Goal: Task Accomplishment & Management: Complete application form

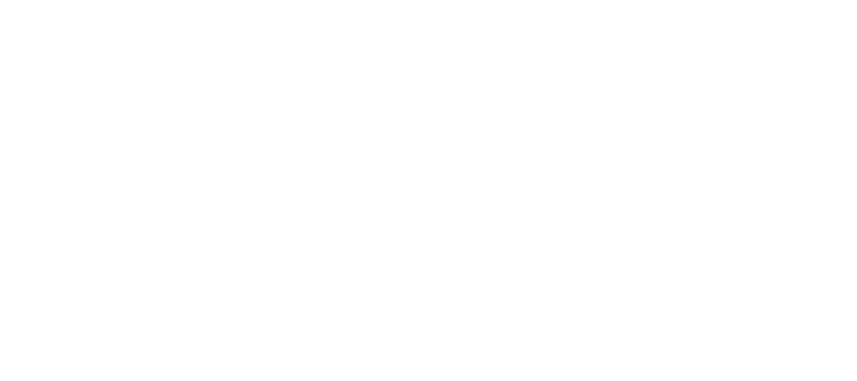
click at [343, 184] on body "النص الأصلي تقييم هذه الترجمة سيتم استخدام ملاحظاتك وآرائك للمساعدة في تحسين "ت…" at bounding box center [428, 190] width 857 height 381
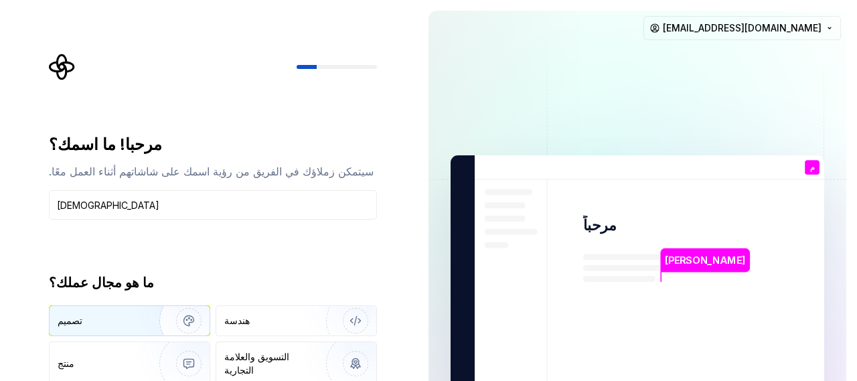
type input "[DEMOGRAPHIC_DATA]"
click at [128, 321] on div "تصميم" at bounding box center [97, 320] width 78 height 13
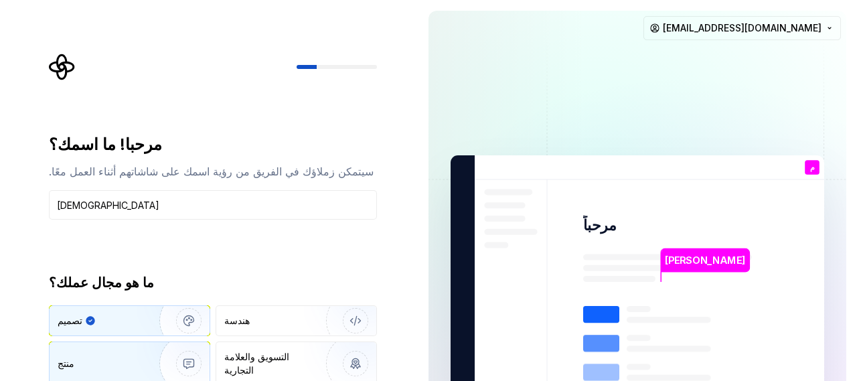
click at [141, 349] on img "button" at bounding box center [180, 364] width 86 height 90
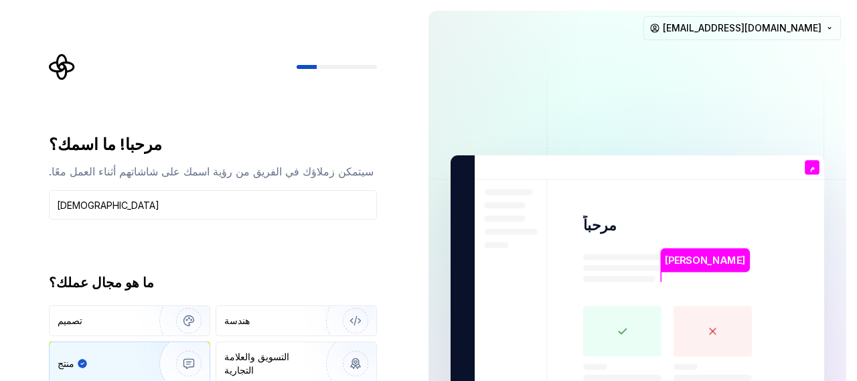
click at [337, 266] on div "مرحبا! ما اسمك؟ سيتمكن زملاؤك في الفريق من رؤية اسمك على شاشاتهم أثناء العمل مع…" at bounding box center [213, 278] width 328 height 288
click at [614, 319] on rect at bounding box center [622, 331] width 78 height 51
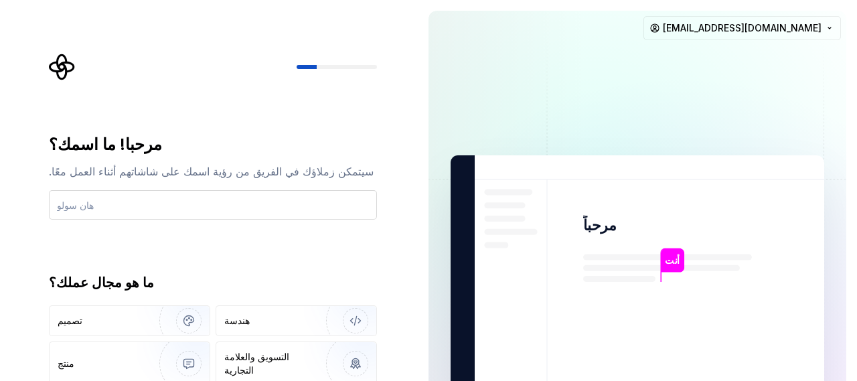
click at [198, 203] on input "text" at bounding box center [213, 204] width 328 height 29
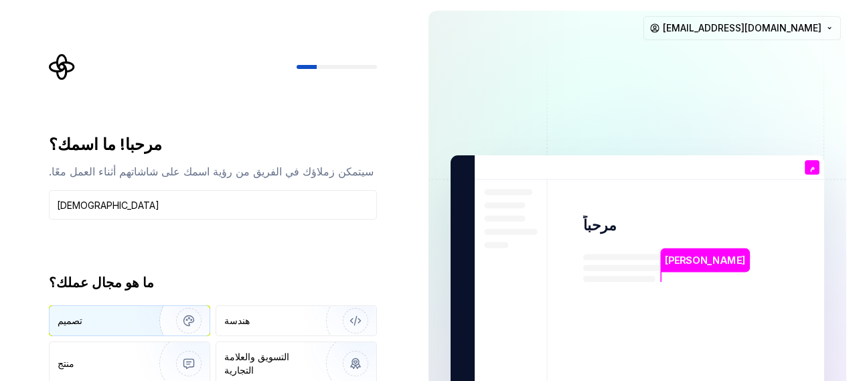
type input "[PERSON_NAME]"
click at [84, 314] on div "تصميم" at bounding box center [97, 320] width 78 height 13
click at [804, 161] on div "م أنت" at bounding box center [811, 167] width 15 height 15
click at [319, 66] on div at bounding box center [336, 67] width 80 height 4
click at [49, 61] on icon "شعار سوبر نوفا" at bounding box center [62, 67] width 27 height 27
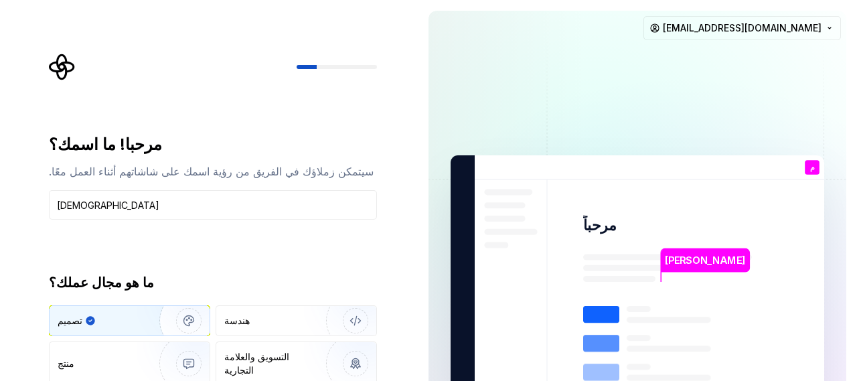
click at [60, 74] on icon "شعار سوبر نوفا" at bounding box center [62, 67] width 27 height 27
click at [244, 244] on div "مرحبا! ما اسمك؟ سيتمكن زملاؤك في الفريق من رؤية اسمك على شاشاتهم أثناء العمل مع…" at bounding box center [213, 278] width 328 height 288
drag, startPoint x: 244, startPoint y: 244, endPoint x: 216, endPoint y: 259, distance: 31.1
click at [216, 259] on div "مرحبا! ما اسمك؟ سيتمكن زملاؤك في الفريق من رؤية اسمك على شاشاتهم أثناء العمل مع…" at bounding box center [213, 278] width 328 height 288
click at [260, 328] on div "هندسة" at bounding box center [296, 320] width 160 height 29
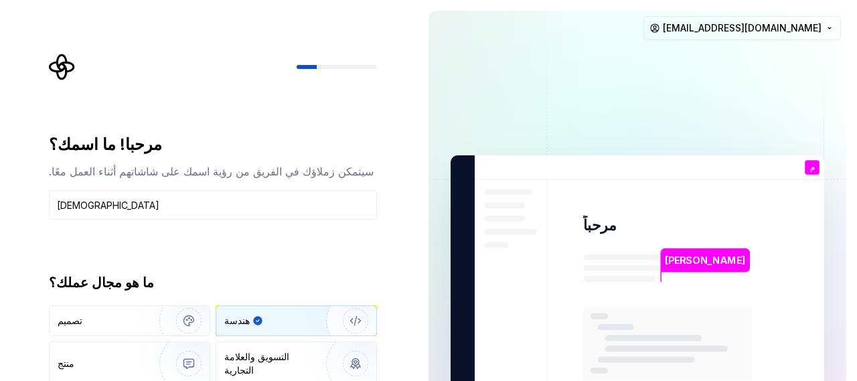
click at [635, 310] on rect at bounding box center [667, 343] width 169 height 75
click at [652, 345] on rect at bounding box center [665, 348] width 123 height 6
click at [547, 321] on img at bounding box center [637, 294] width 542 height 632
click at [503, 275] on img at bounding box center [637, 294] width 542 height 632
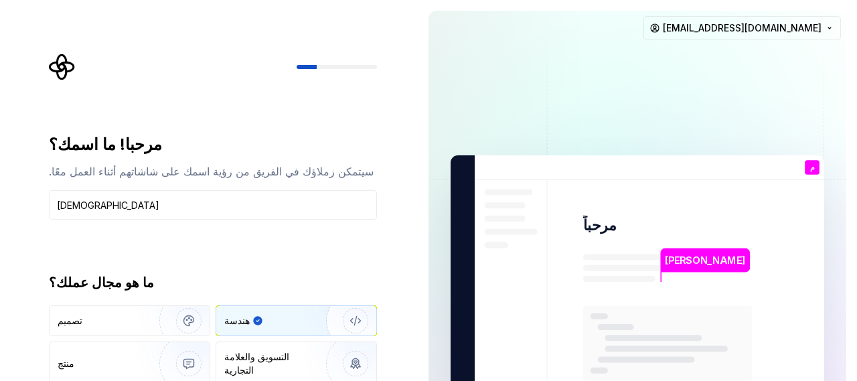
click at [416, 110] on div "مرحبا! ما اسمك؟ سيتمكن زملاؤك في الفريق من رؤية اسمك على شاشاتهم أثناء العمل مع…" at bounding box center [209, 294] width 418 height 588
drag, startPoint x: 330, startPoint y: 56, endPoint x: 293, endPoint y: 67, distance: 38.5
click at [319, 60] on div at bounding box center [213, 67] width 328 height 27
drag, startPoint x: 67, startPoint y: 75, endPoint x: 60, endPoint y: 74, distance: 6.8
click at [67, 76] on icon "شعار سوبر نوفا" at bounding box center [62, 67] width 27 height 27
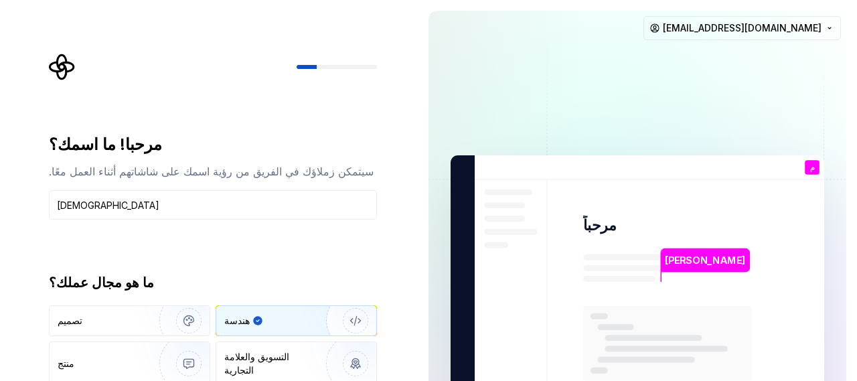
click at [55, 61] on icon "شعار سوبر نوفا" at bounding box center [62, 67] width 27 height 27
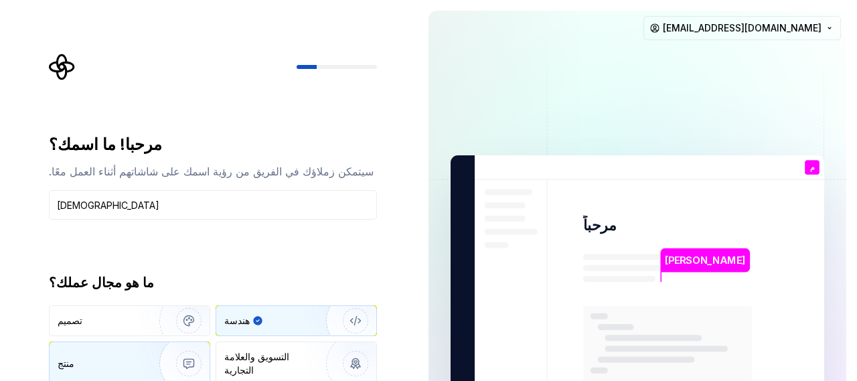
click at [78, 367] on div "منتج" at bounding box center [130, 363] width 160 height 43
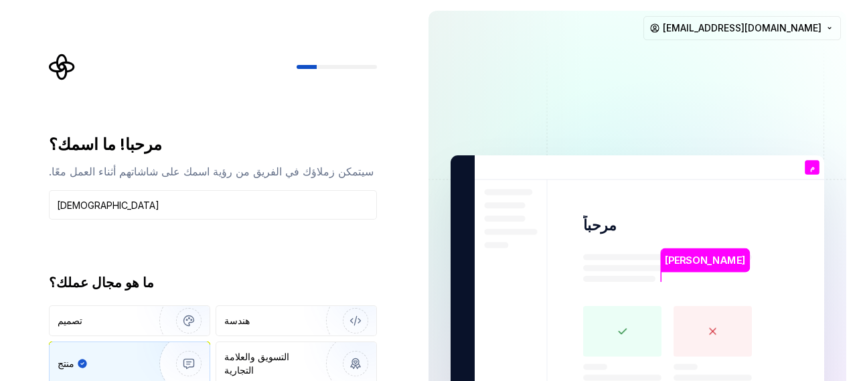
click at [713, 328] on rect at bounding box center [712, 331] width 78 height 51
click at [625, 321] on rect at bounding box center [622, 331] width 78 height 51
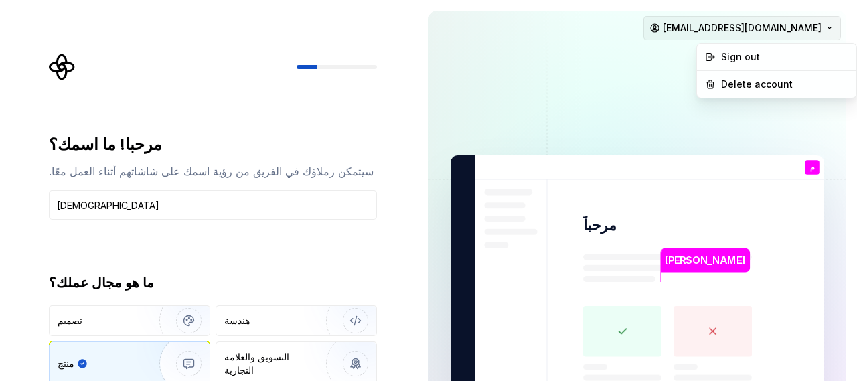
click at [799, 31] on html "النص الأصلي تقييم هذه الترجمة سيتم استخدام ملاحظاتك وآرائك للمساعدة في تحسين "ت…" at bounding box center [428, 190] width 857 height 381
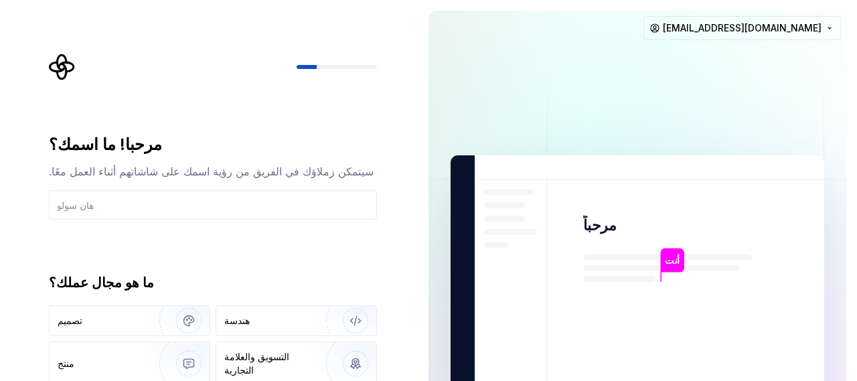
click at [350, 73] on div at bounding box center [213, 67] width 328 height 27
click at [327, 67] on div at bounding box center [336, 67] width 80 height 4
click at [266, 207] on input "text" at bounding box center [213, 204] width 328 height 29
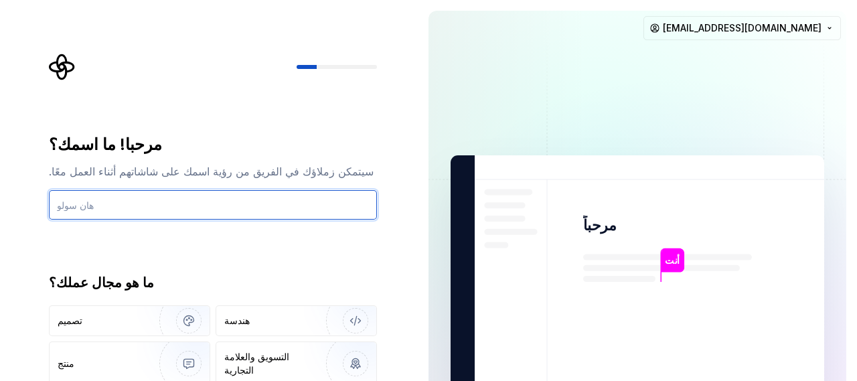
type input "[PERSON_NAME]"
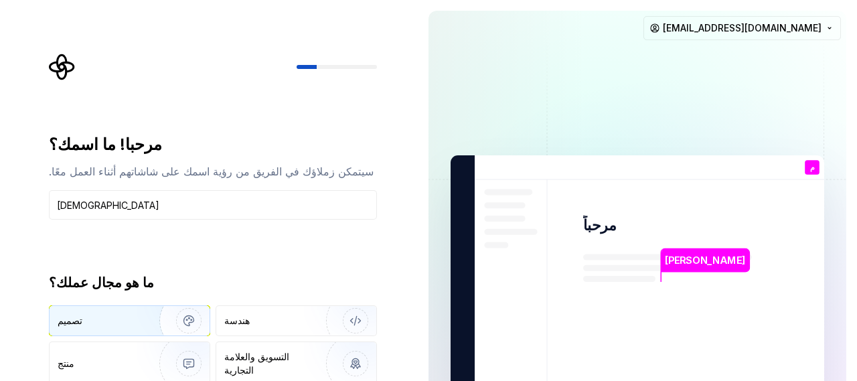
click at [128, 322] on div "تصميم" at bounding box center [97, 320] width 78 height 13
drag, startPoint x: 170, startPoint y: 322, endPoint x: 143, endPoint y: 329, distance: 27.6
click at [143, 329] on img "button" at bounding box center [180, 321] width 86 height 90
click at [213, 255] on div "مرحبا! ما اسمك؟ سيتمكن زملاؤك في الفريق من رؤية اسمك على شاشاتهم أثناء العمل مع…" at bounding box center [213, 278] width 328 height 288
click at [547, 321] on img at bounding box center [637, 294] width 542 height 632
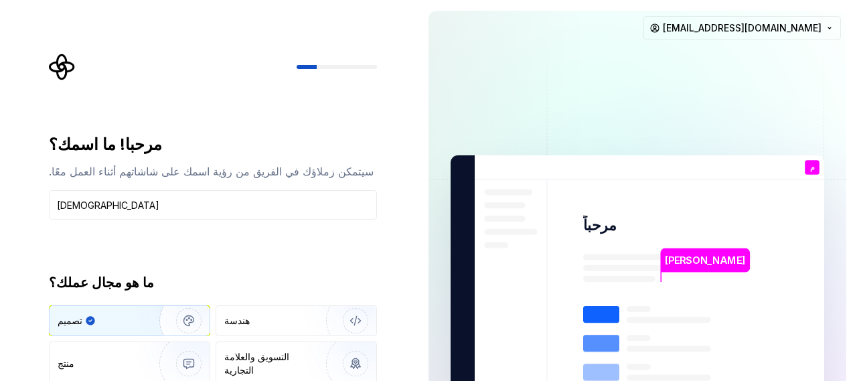
click at [339, 62] on div at bounding box center [213, 67] width 328 height 27
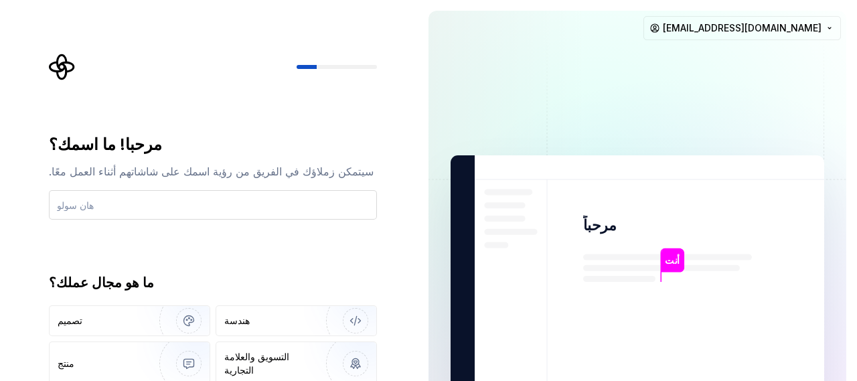
click at [252, 210] on input "text" at bounding box center [213, 204] width 328 height 29
type input "[PERSON_NAME]"
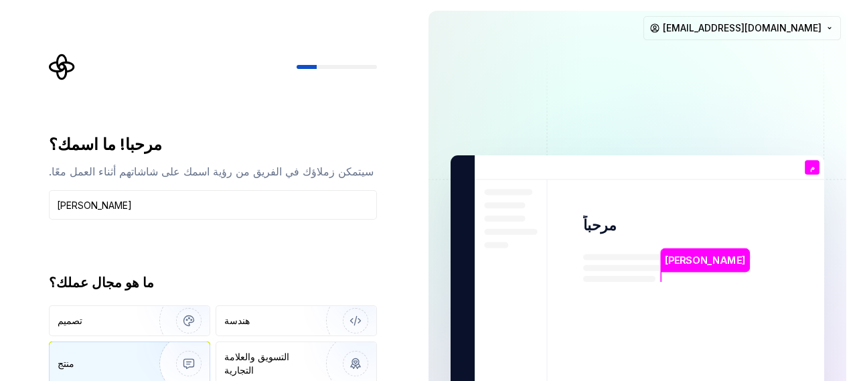
click at [122, 357] on div "منتج" at bounding box center [93, 363] width 70 height 13
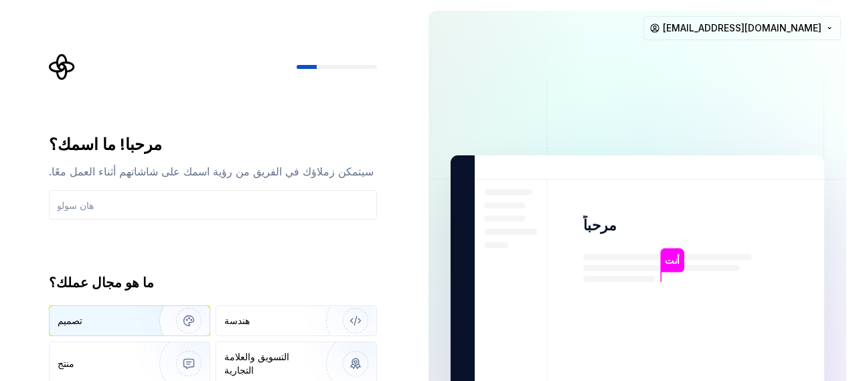
click at [90, 326] on div "تصميم" at bounding box center [97, 320] width 78 height 13
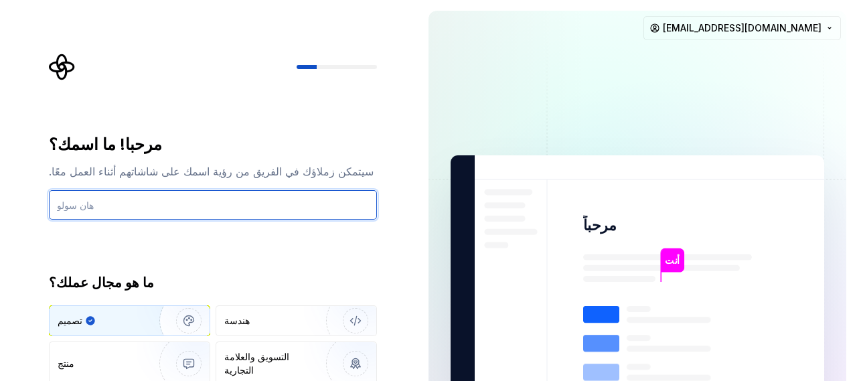
click at [325, 203] on input "text" at bounding box center [213, 204] width 328 height 29
type input "[PERSON_NAME]"
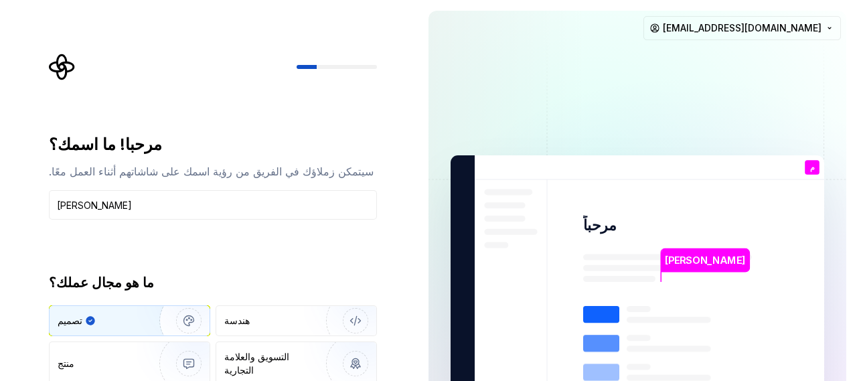
click at [810, 163] on font "م" at bounding box center [812, 167] width 4 height 9
